Goal: Check status: Check status

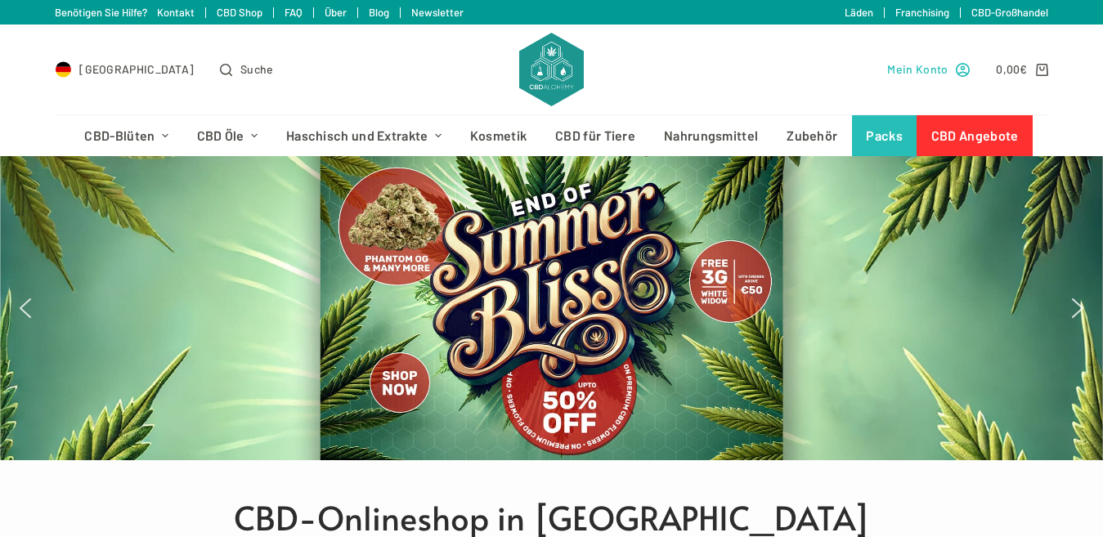
click at [965, 72] on icon "Mein Konto" at bounding box center [963, 70] width 14 height 14
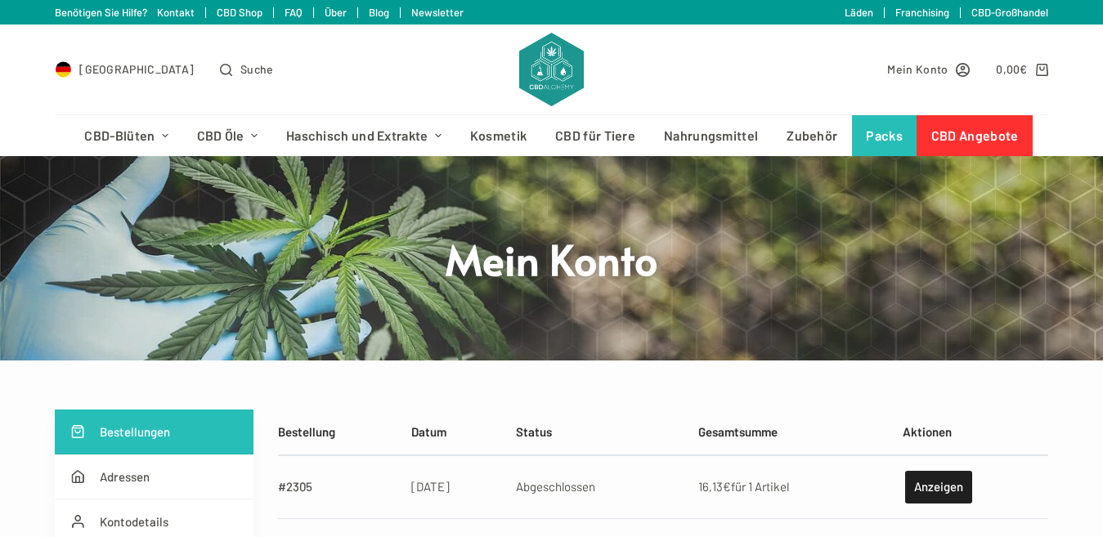
click at [861, 17] on link "Läden" at bounding box center [858, 12] width 29 height 13
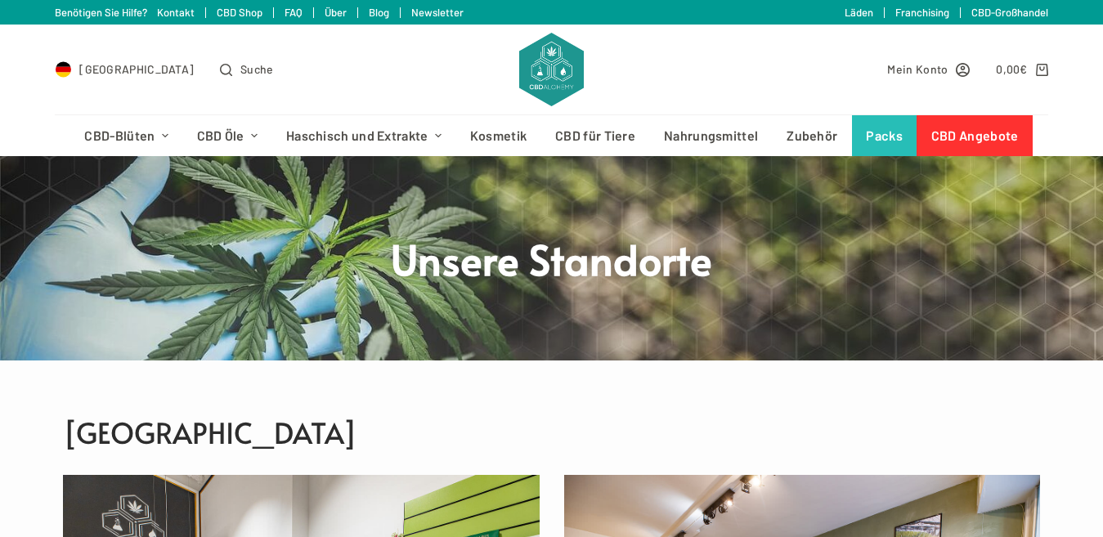
click at [855, 14] on link "Läden" at bounding box center [858, 12] width 29 height 13
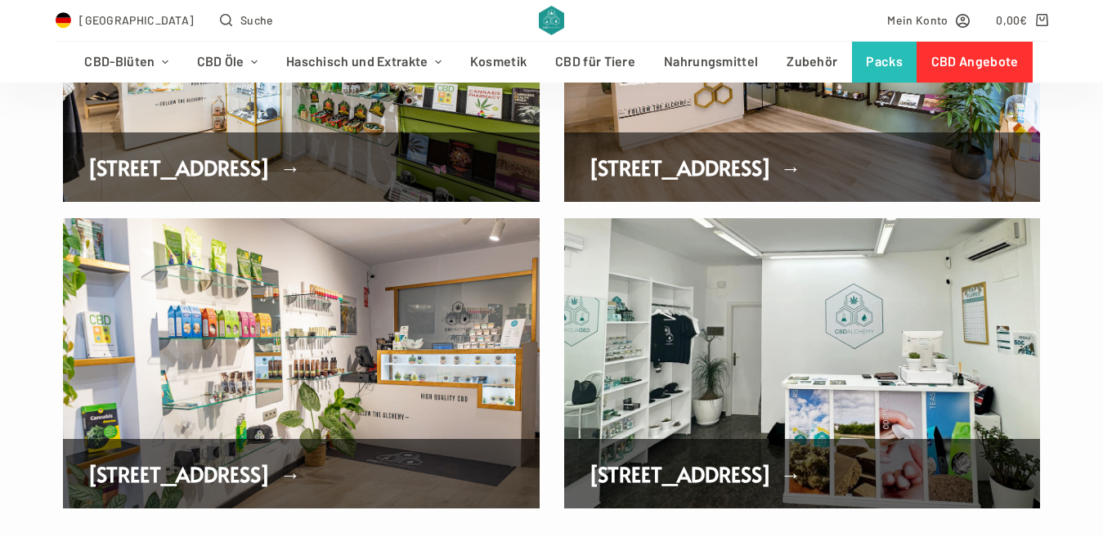
scroll to position [545, 0]
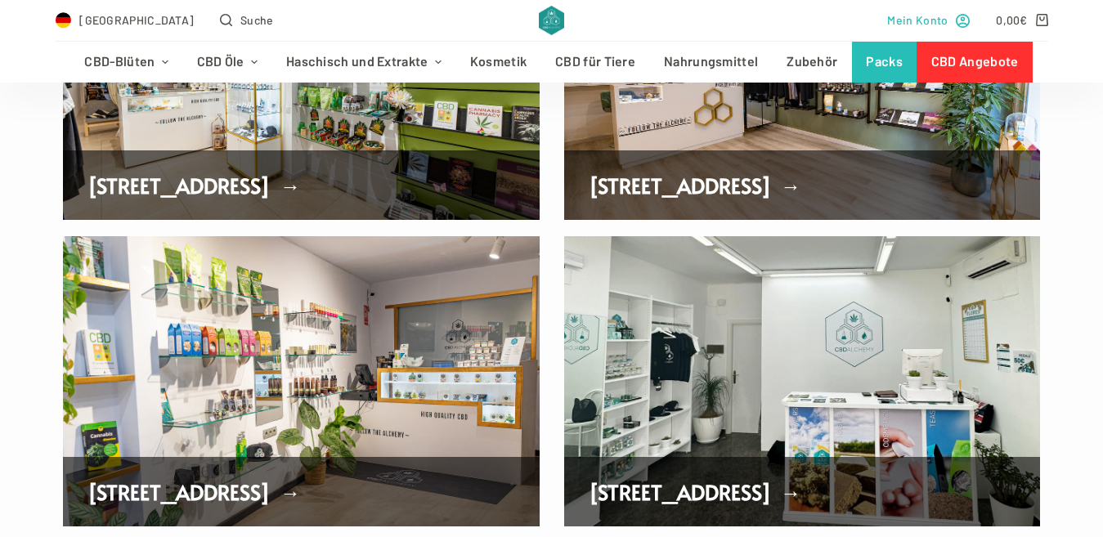
click at [958, 20] on link "Mein Konto" at bounding box center [928, 20] width 83 height 19
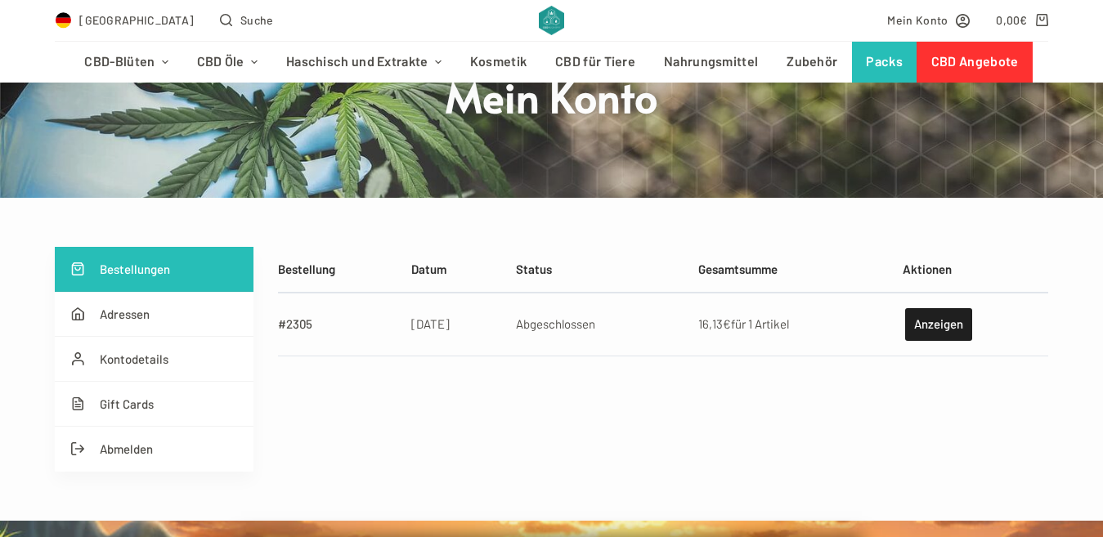
scroll to position [163, 0]
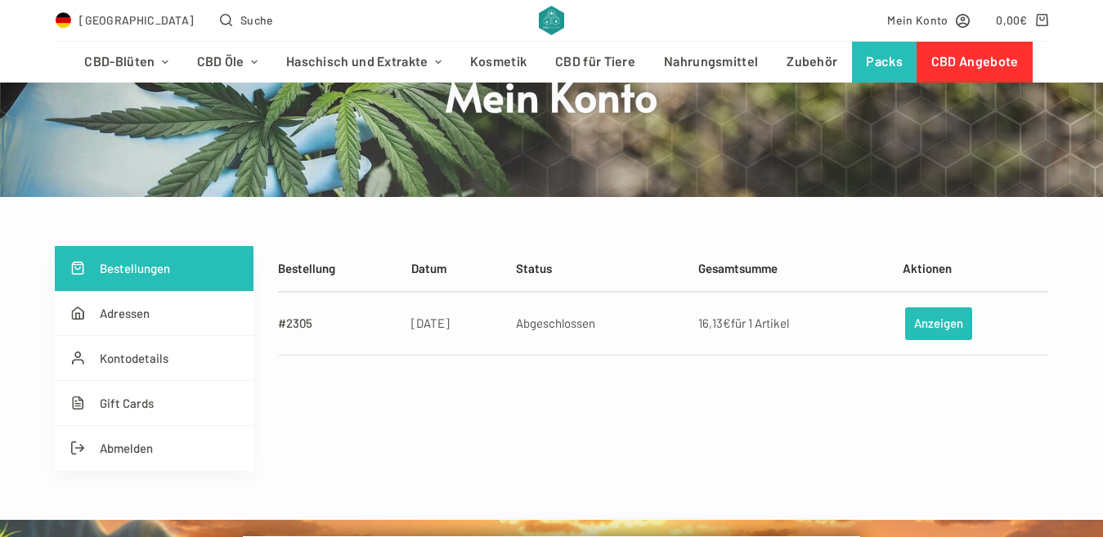
click at [938, 323] on link "Anzeigen" at bounding box center [938, 323] width 67 height 33
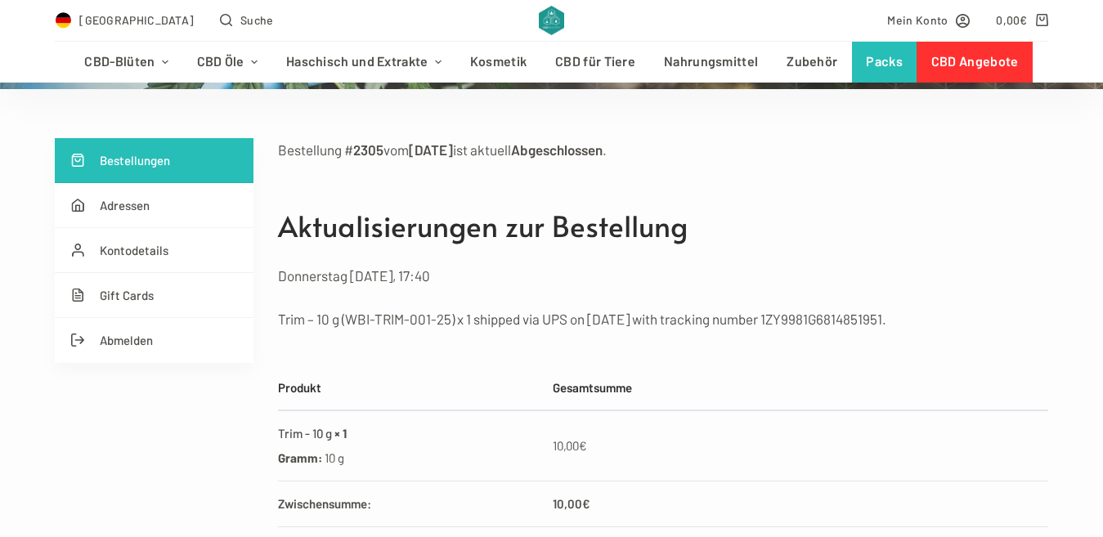
scroll to position [272, 0]
drag, startPoint x: 787, startPoint y: 314, endPoint x: 907, endPoint y: 303, distance: 120.6
click at [907, 303] on div "Donnerstag [DATE], 17:40 Trim – 10 g (WBI-TRIM-001-25) x 1 shipped via UPS on […" at bounding box center [662, 296] width 769 height 67
copy p "1ZY9981G6814851951"
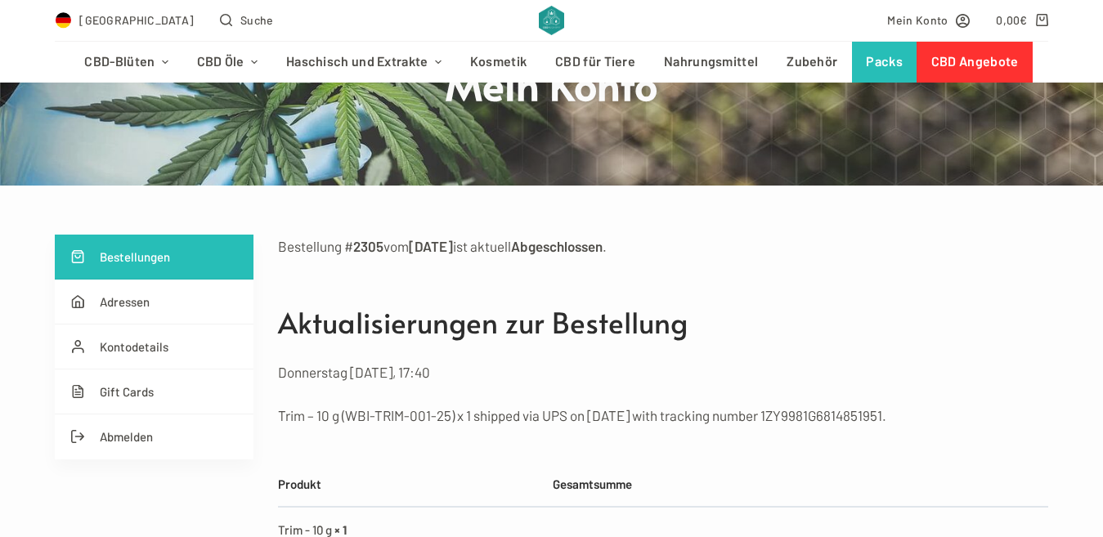
scroll to position [0, 0]
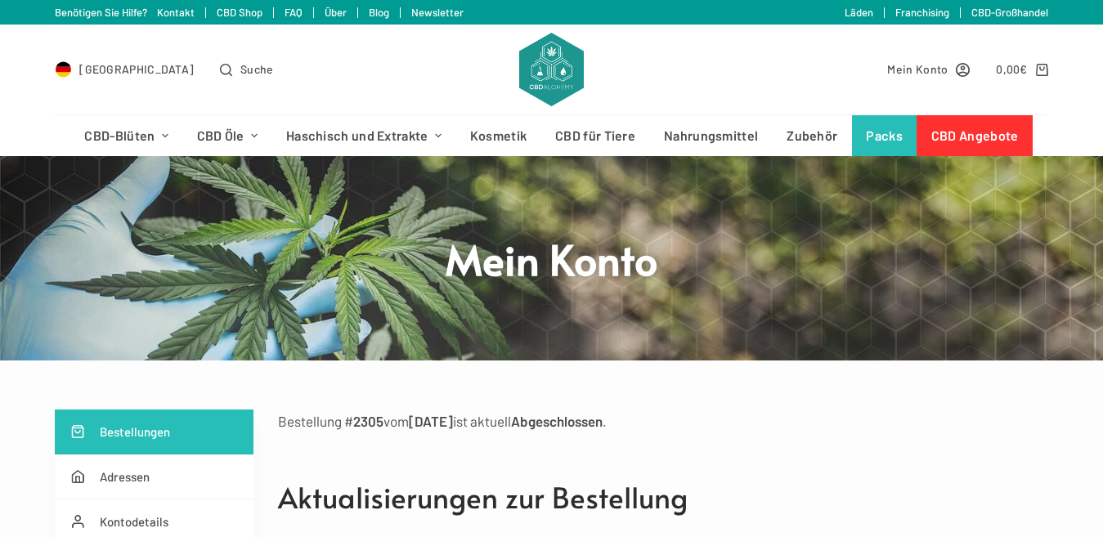
click at [934, 12] on link "Franchising" at bounding box center [922, 12] width 54 height 13
